Goal: Task Accomplishment & Management: Complete application form

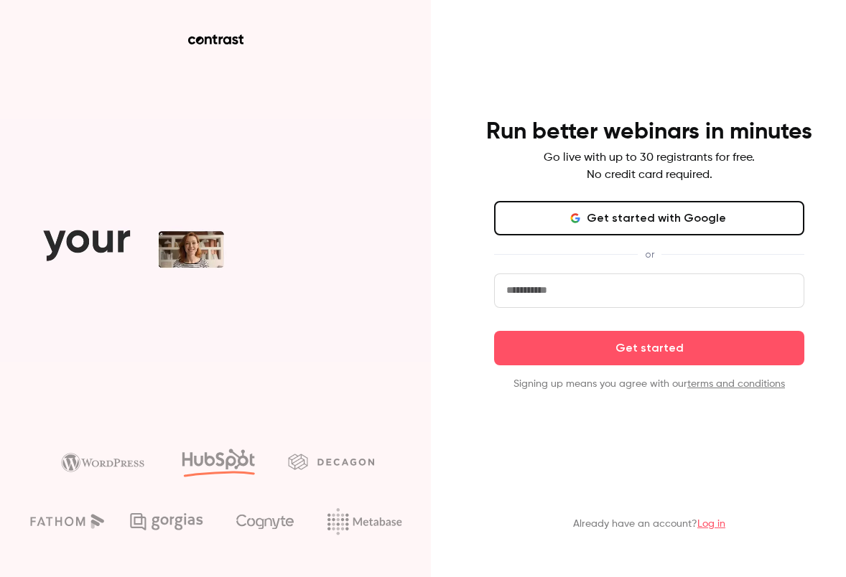
click at [655, 223] on button "Get started with Google" at bounding box center [649, 218] width 310 height 34
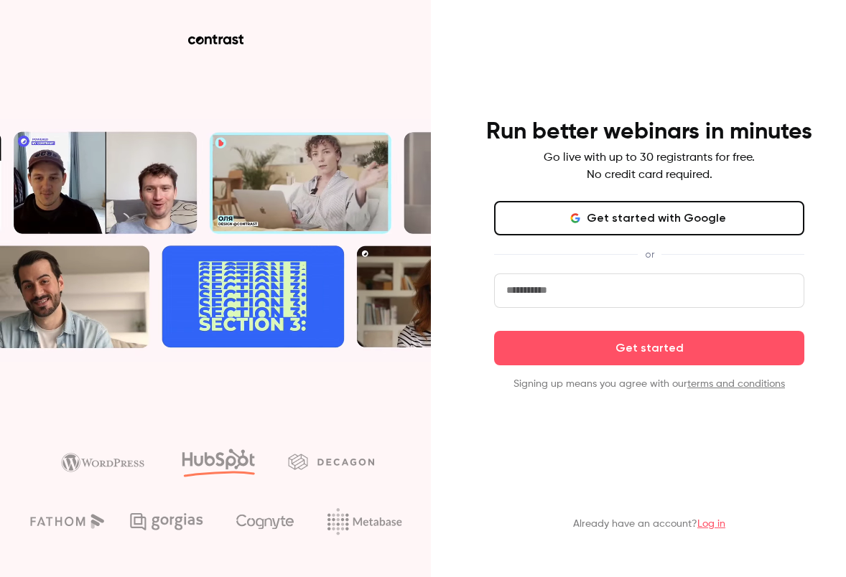
click at [655, 223] on button "Get started with Google" at bounding box center [649, 218] width 310 height 34
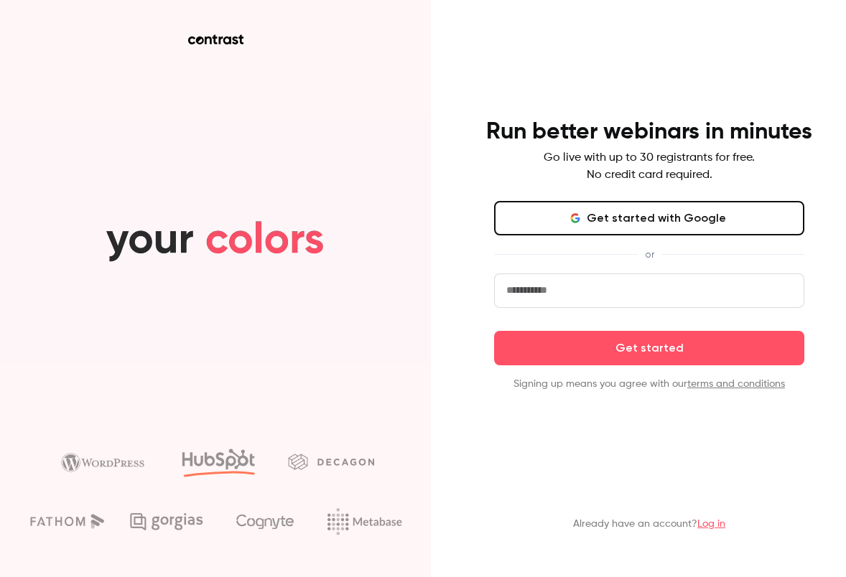
click at [655, 223] on button "Get started with Google" at bounding box center [649, 218] width 310 height 34
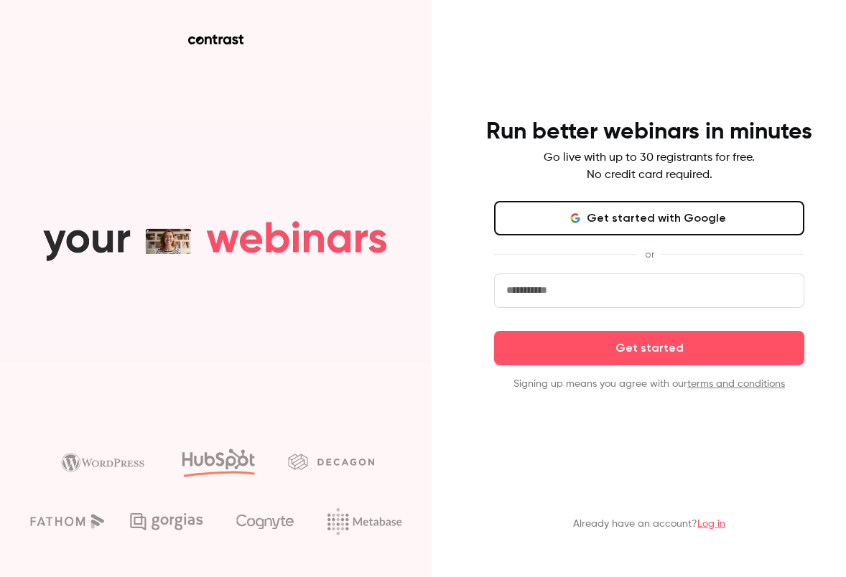
click at [590, 218] on button "Get started with Google" at bounding box center [649, 218] width 310 height 34
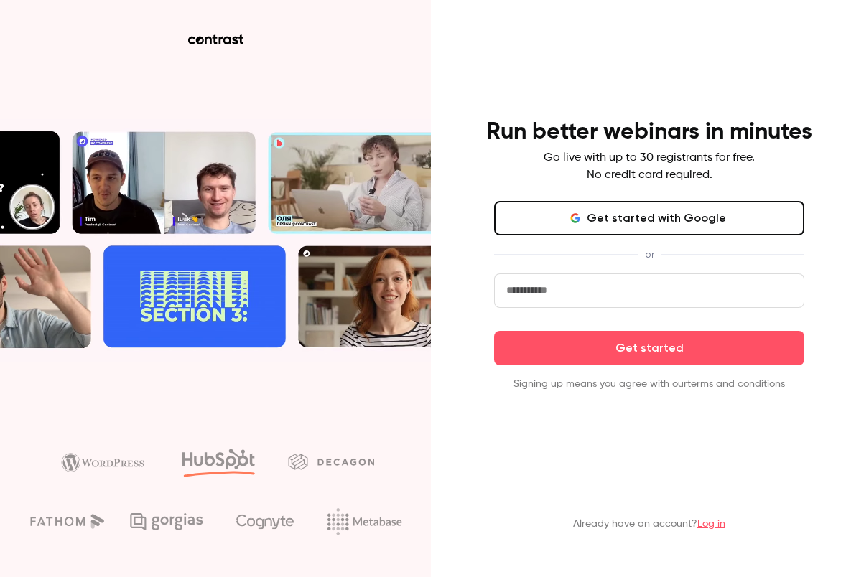
click at [590, 218] on button "Get started with Google" at bounding box center [649, 218] width 310 height 34
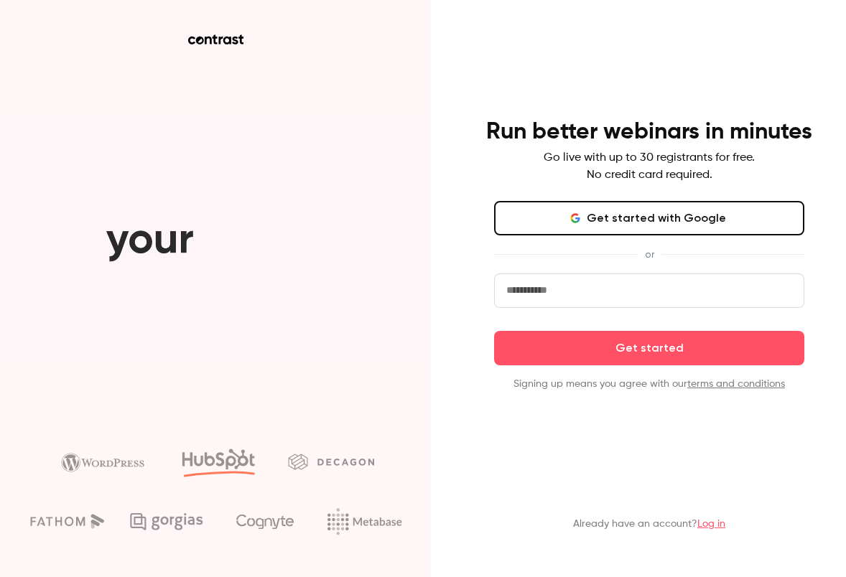
click at [590, 218] on button "Get started with Google" at bounding box center [649, 218] width 310 height 34
